Goal: Task Accomplishment & Management: Complete application form

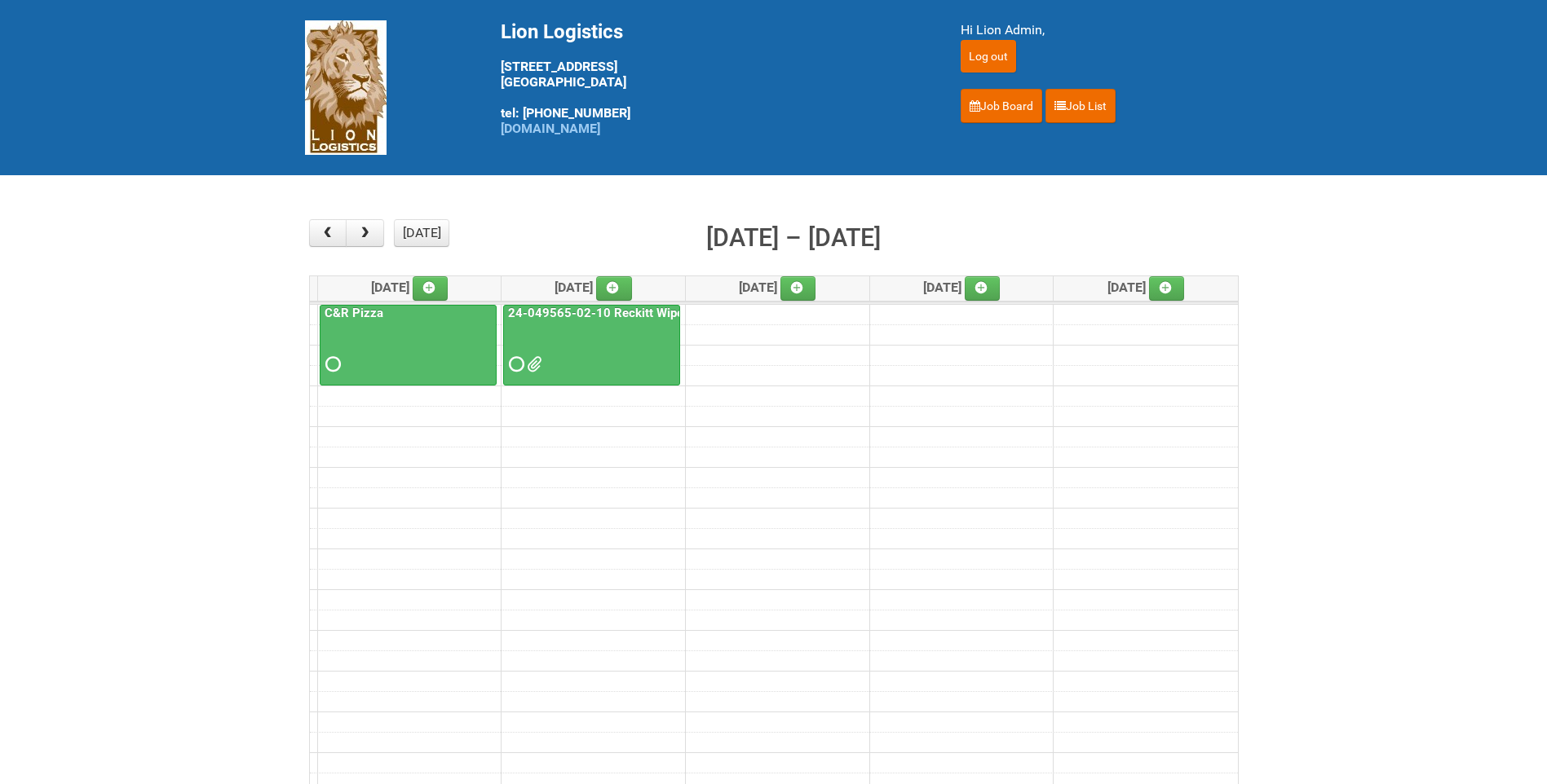
click at [1338, 216] on main "× ■ - My Jobs ■ - Other Jobs Add [DATE] month week [DATE] – [DATE] [DATE] [DATE…" at bounding box center [774, 508] width 1547 height 666
click at [369, 228] on span "button" at bounding box center [365, 233] width 15 height 13
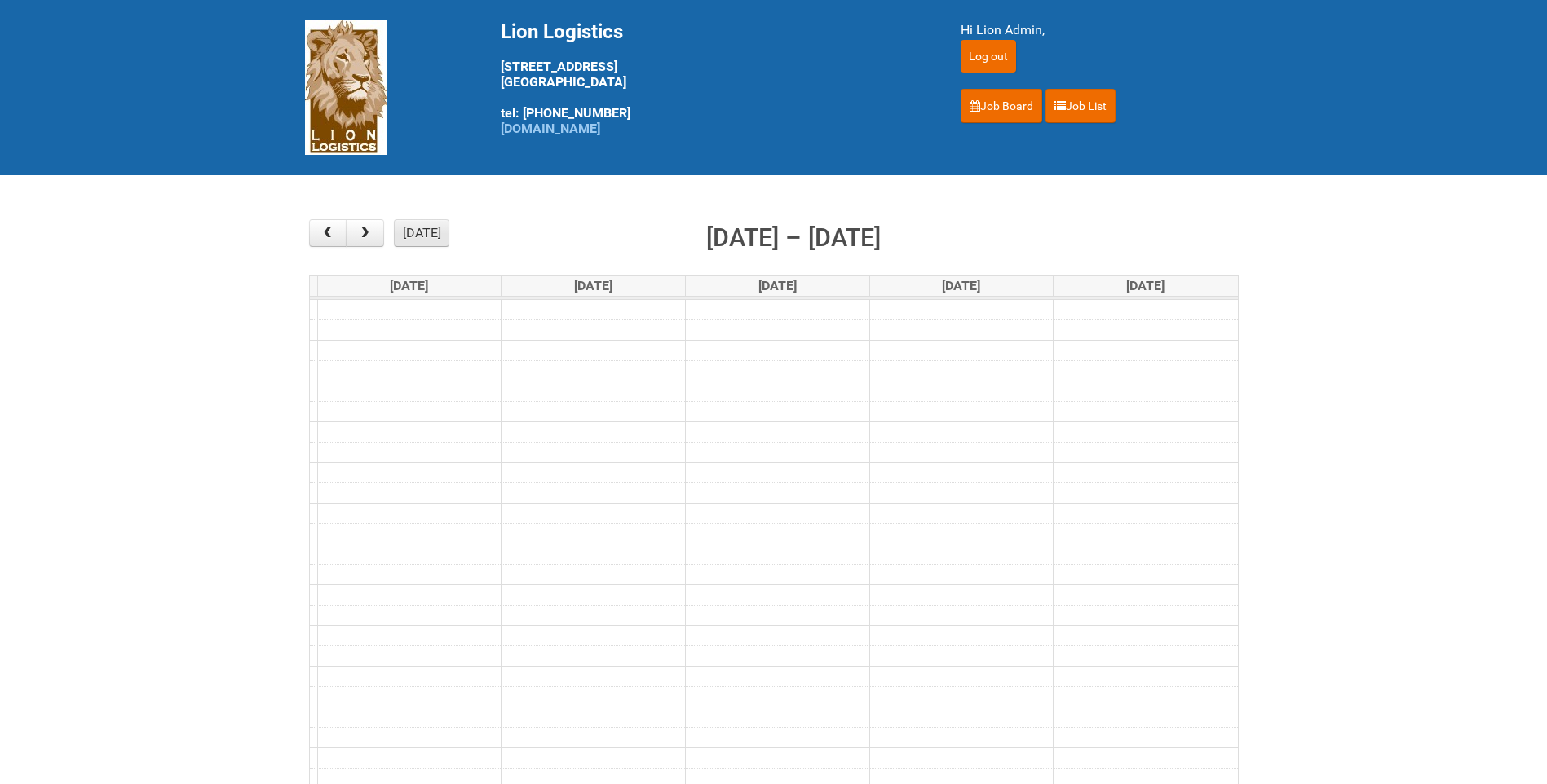
click at [411, 220] on button "[DATE]" at bounding box center [421, 233] width 55 height 28
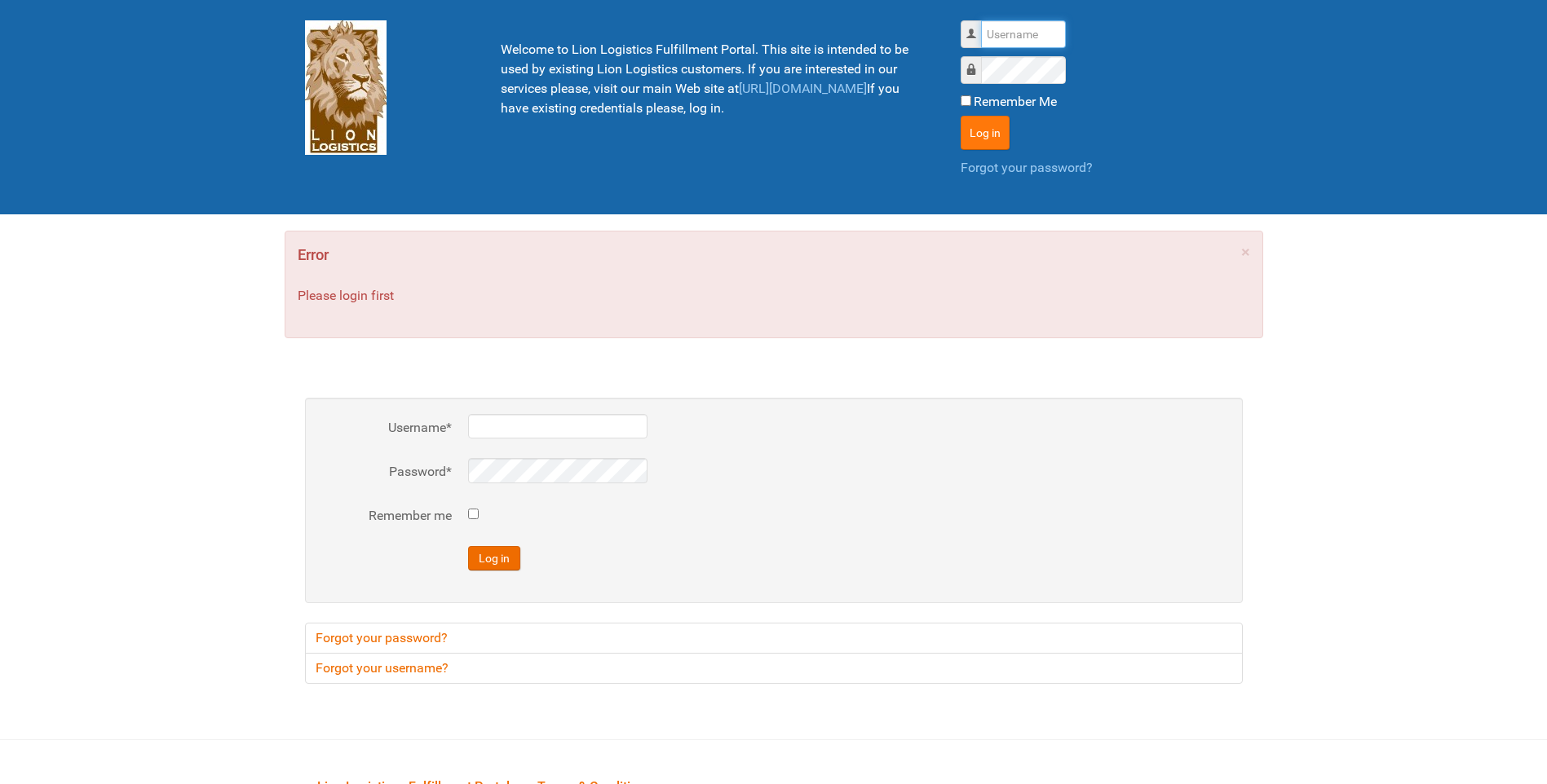
type input "lion"
click at [995, 134] on button "Log in" at bounding box center [984, 132] width 49 height 35
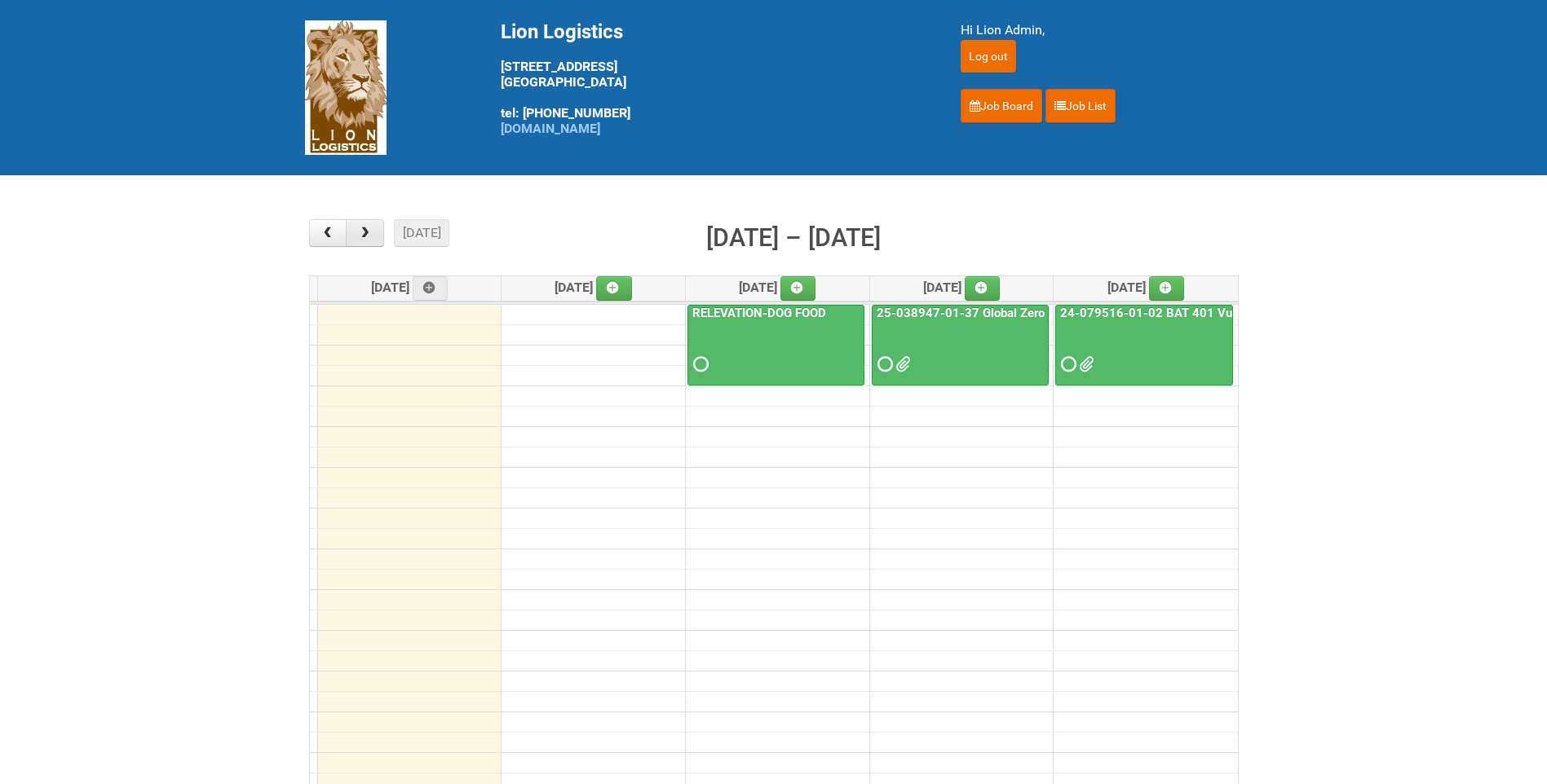
click at [357, 233] on button "button" at bounding box center [365, 233] width 38 height 28
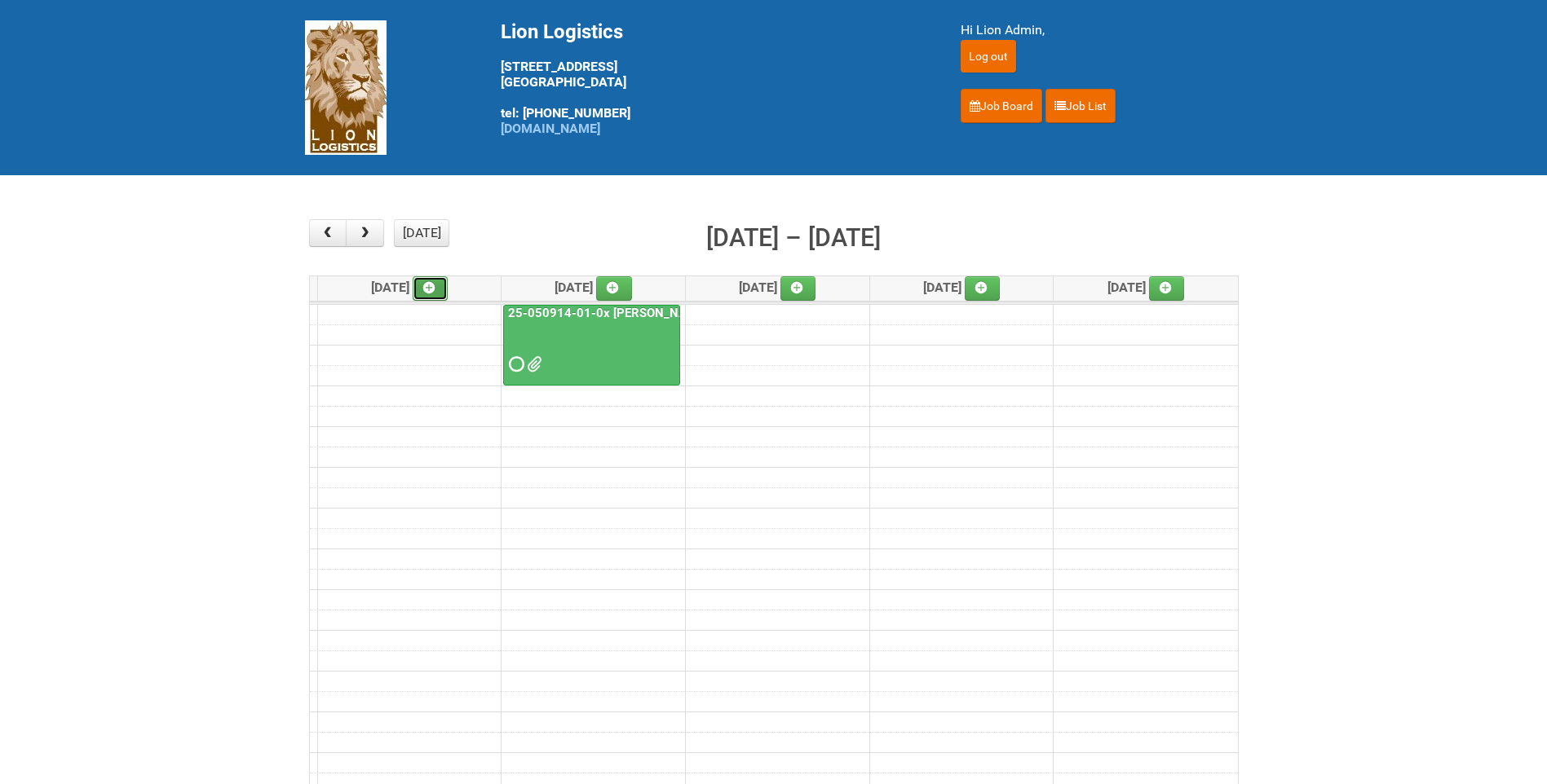
click at [435, 286] on icon at bounding box center [429, 287] width 12 height 12
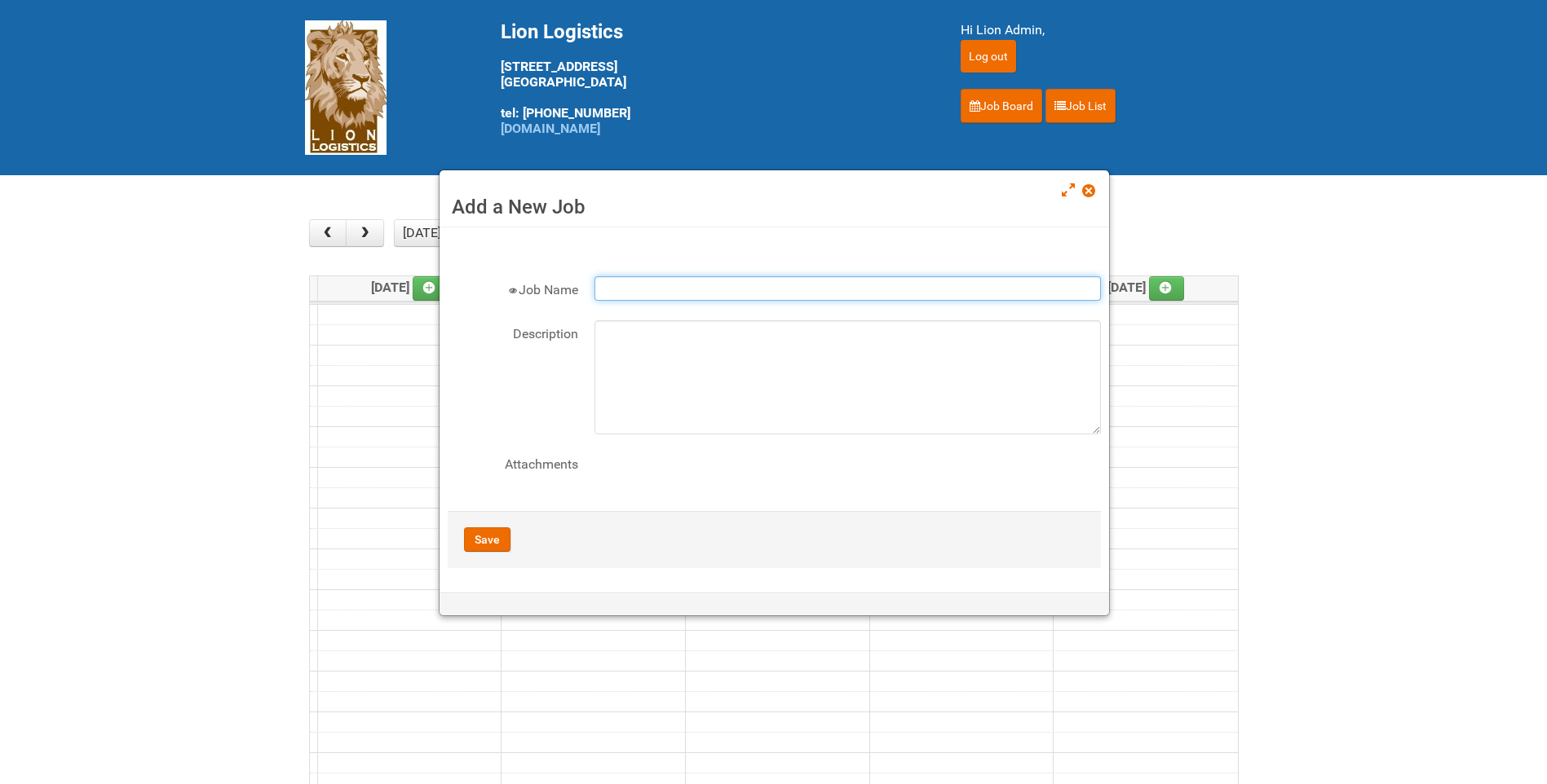
click at [614, 296] on input "Job Name" at bounding box center [847, 289] width 506 height 25
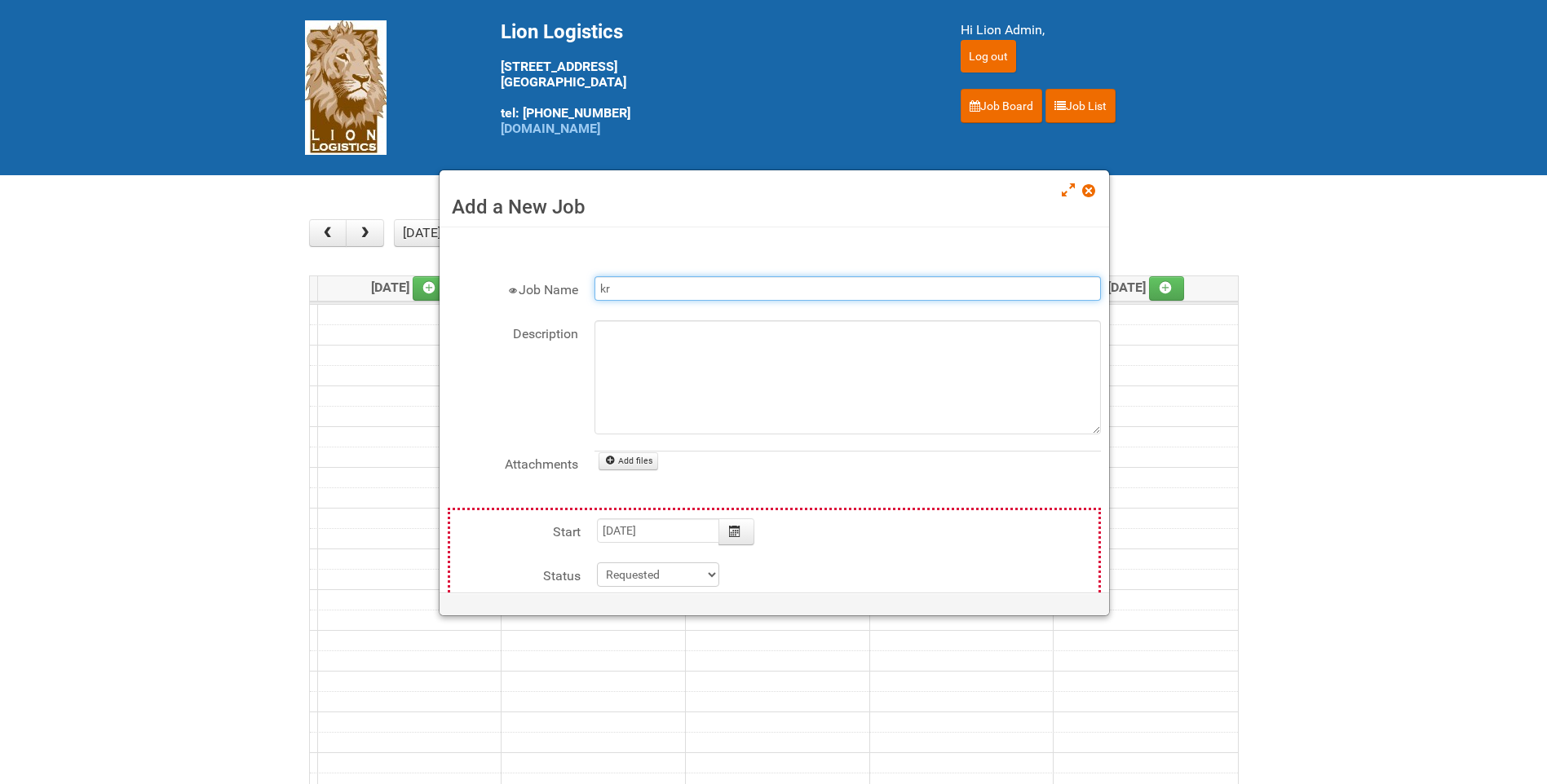
type input "k"
type input "KRAFT - TB SHAKERS"
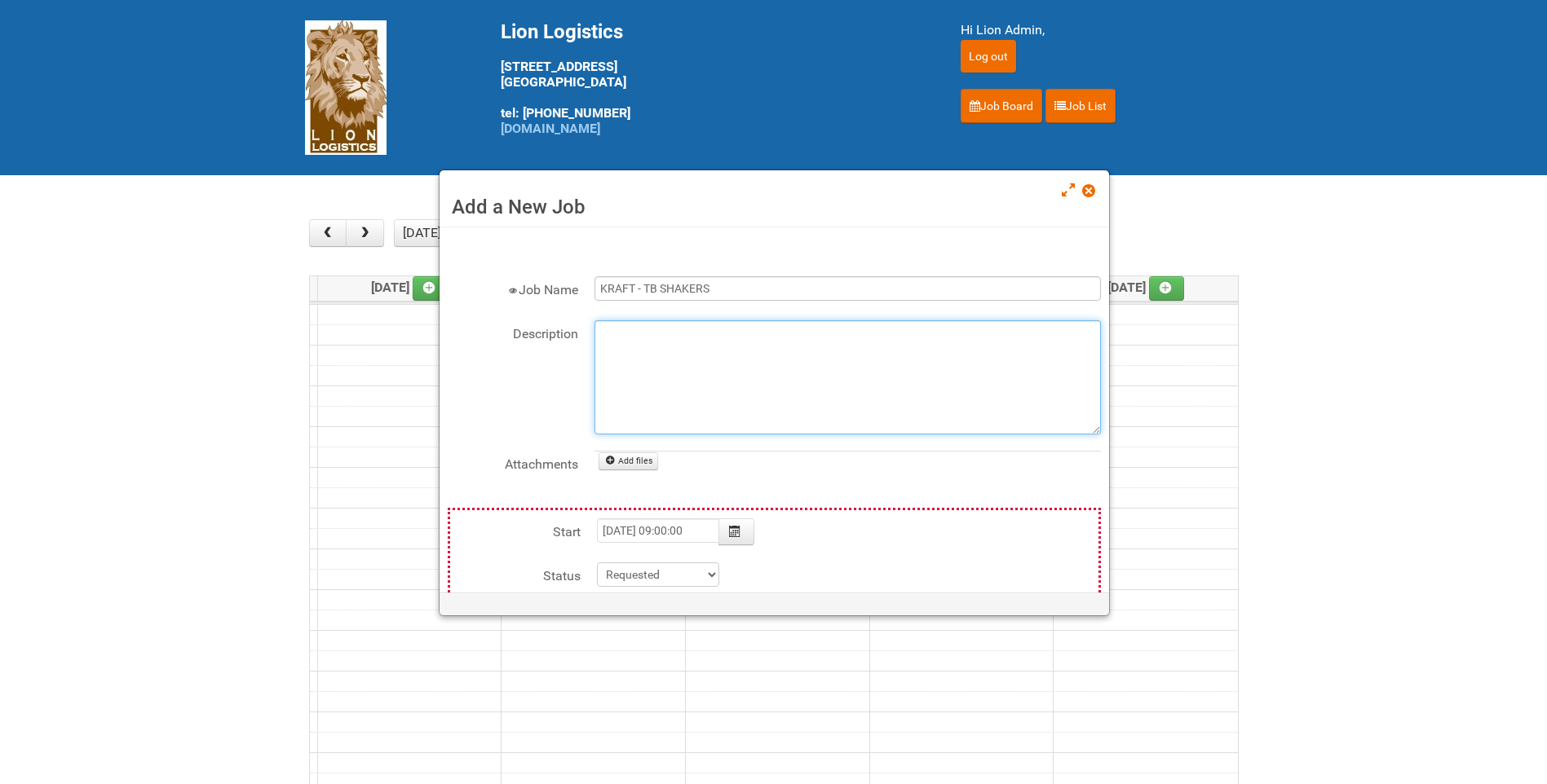
type input "[DATE]"
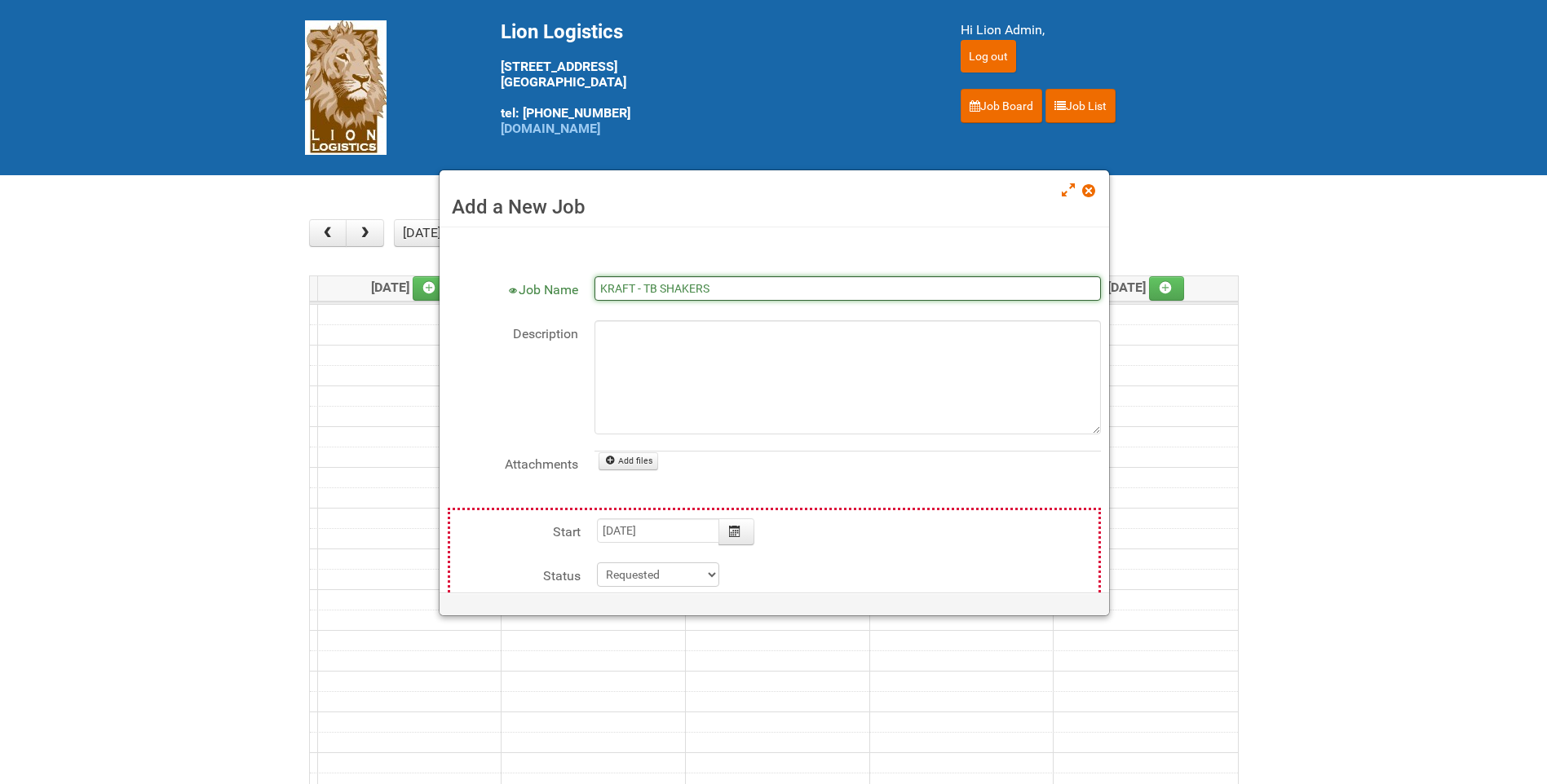
click at [662, 289] on input "KRAFT - TB SHAKERS" at bounding box center [847, 289] width 506 height 25
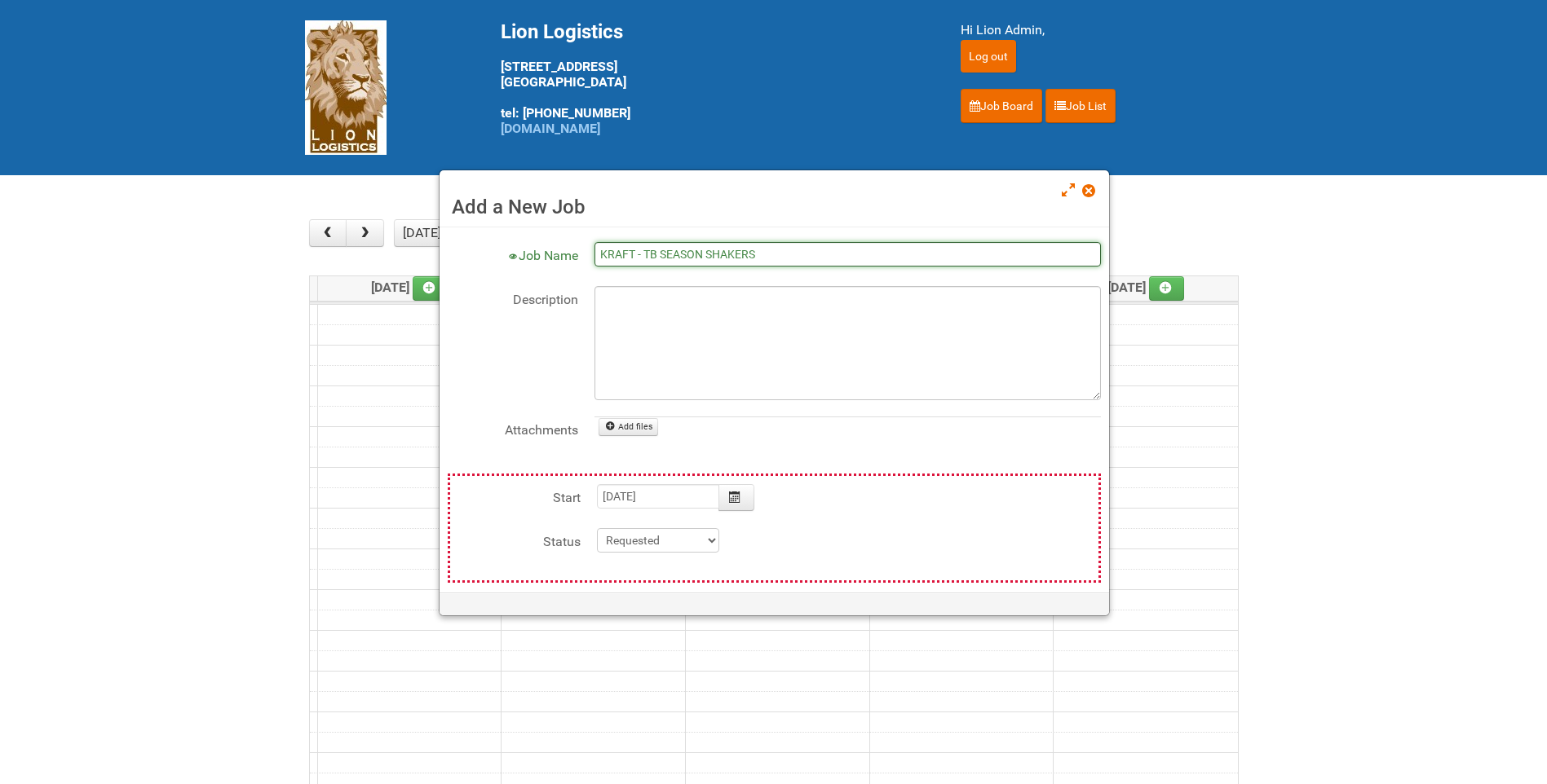
scroll to position [82, 0]
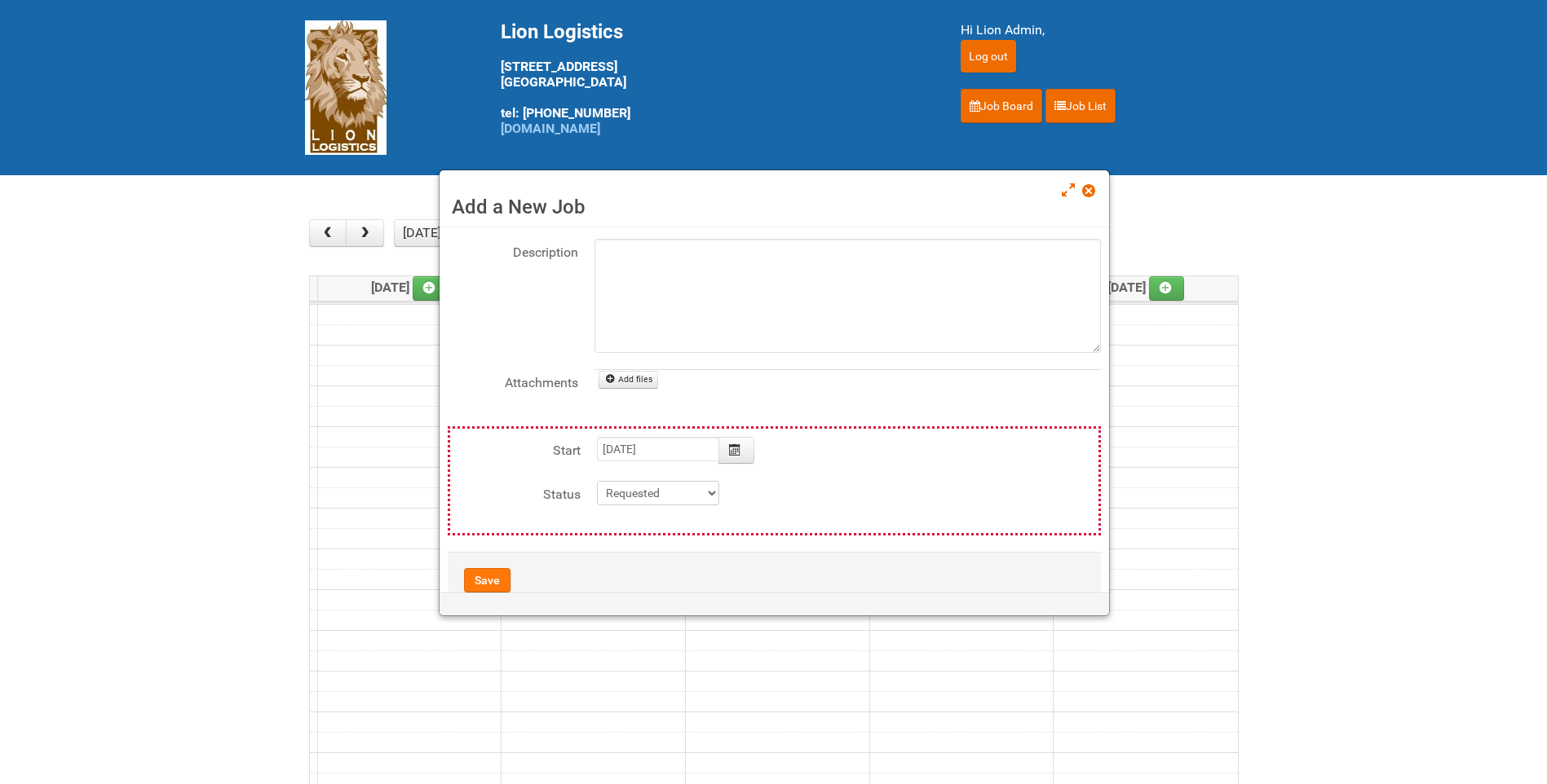
type input "KRAFT - TB SEASON SHAKERS"
click at [481, 580] on button "Save" at bounding box center [487, 580] width 46 height 25
type input "2025-09-22 09:00:00"
